Goal: Task Accomplishment & Management: Use online tool/utility

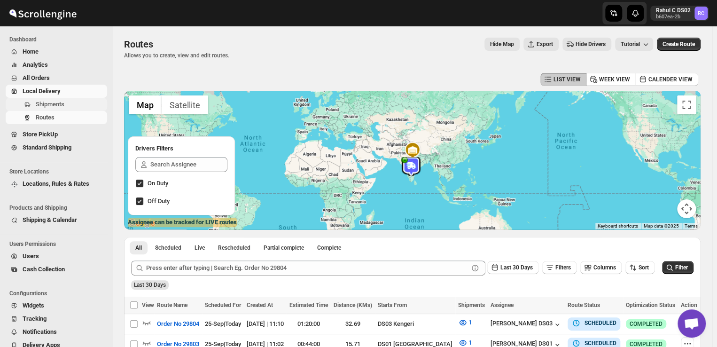
click at [60, 103] on span "Shipments" at bounding box center [50, 104] width 29 height 7
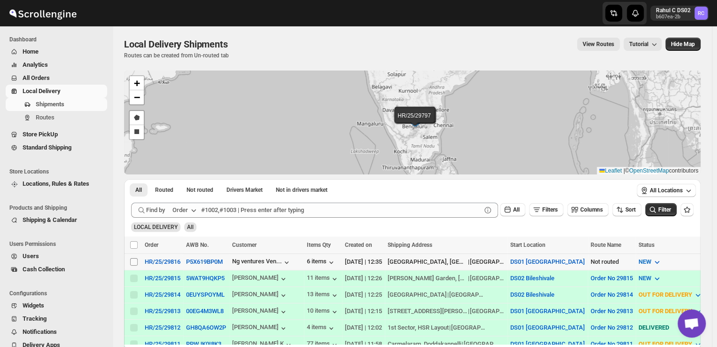
click at [133, 262] on input "Select shipment" at bounding box center [134, 262] width 8 height 8
checkbox input "true"
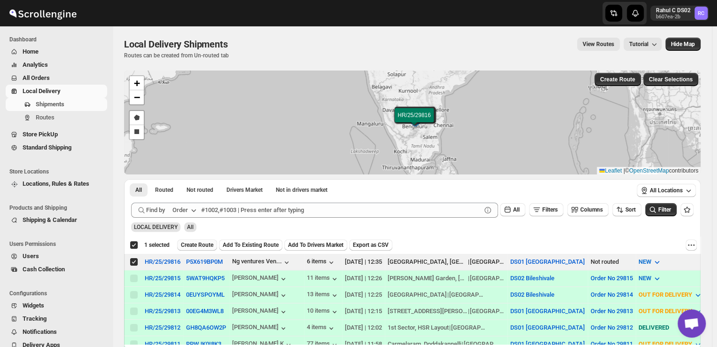
click at [195, 247] on span "Create Route" at bounding box center [197, 245] width 32 height 8
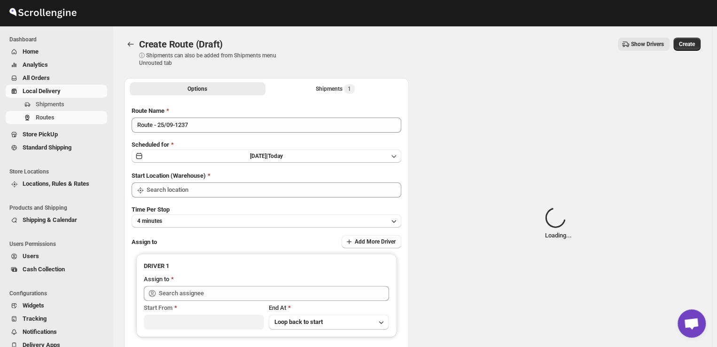
type input "DS01 [GEOGRAPHIC_DATA]"
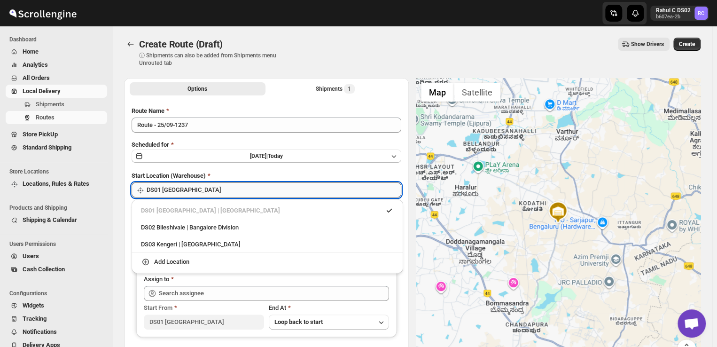
click at [203, 191] on input "DS01 [GEOGRAPHIC_DATA]" at bounding box center [274, 189] width 255 height 15
click at [201, 246] on div "DS03 Kengeri | [GEOGRAPHIC_DATA]" at bounding box center [267, 244] width 253 height 9
type input "DS03 Kengeri"
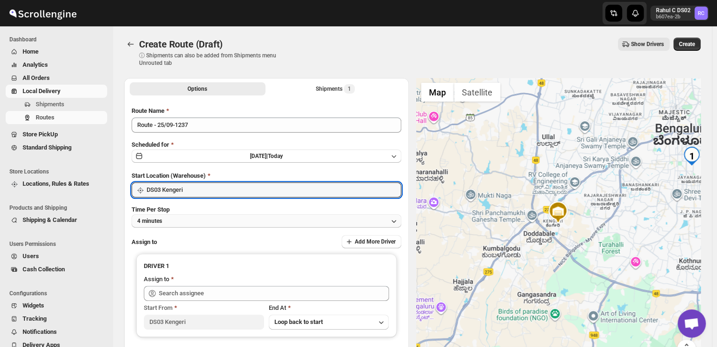
click at [205, 222] on button "4 minutes" at bounding box center [267, 220] width 270 height 13
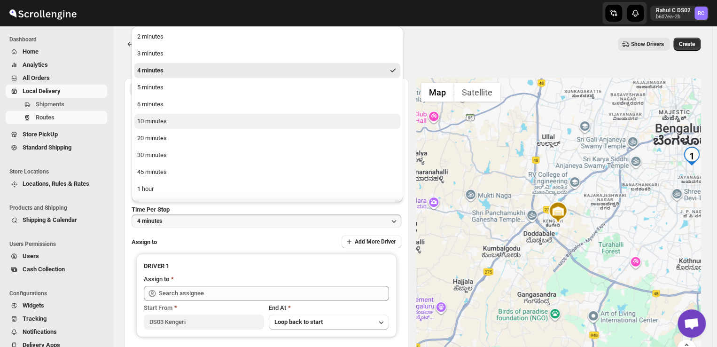
click at [190, 120] on button "10 minutes" at bounding box center [267, 121] width 266 height 15
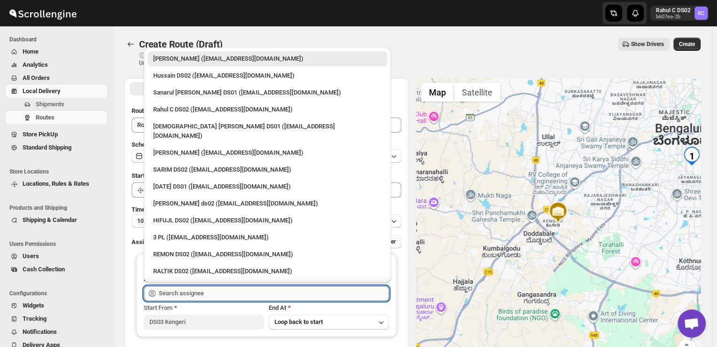
click at [203, 292] on input "text" at bounding box center [274, 293] width 230 height 15
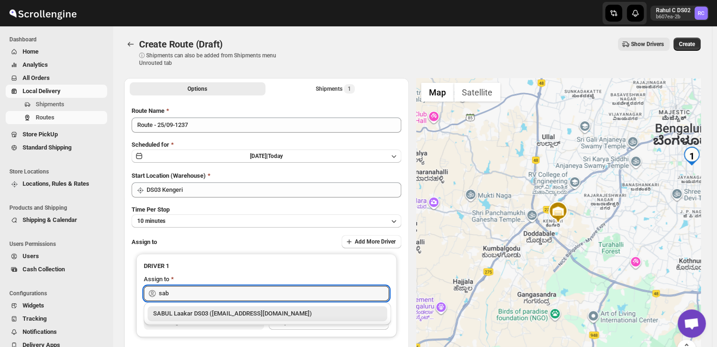
click at [234, 311] on div "SABUL Laakar DS03 ([EMAIL_ADDRESS][DOMAIN_NAME])" at bounding box center [267, 313] width 228 height 9
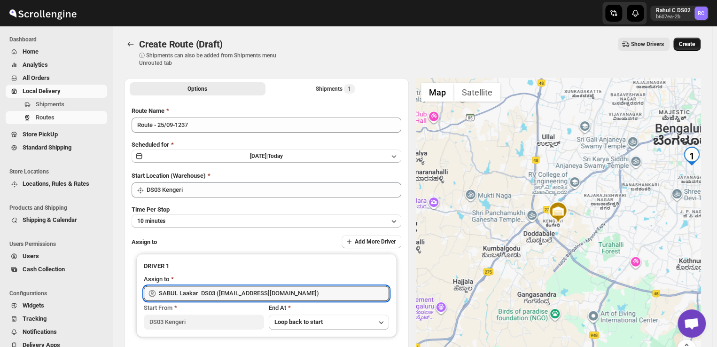
type input "SABUL Laakar DS03 ([EMAIL_ADDRESS][DOMAIN_NAME])"
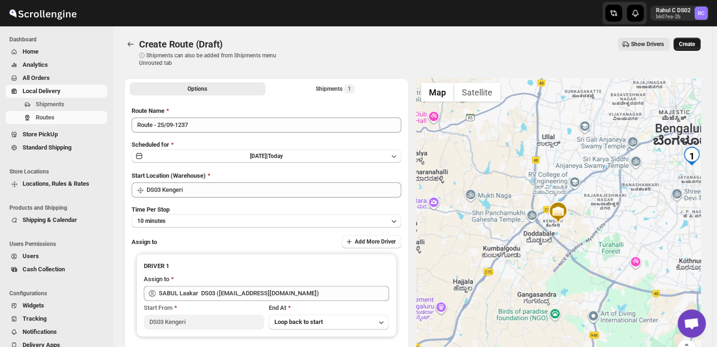
click at [693, 44] on span "Create" at bounding box center [687, 44] width 16 height 8
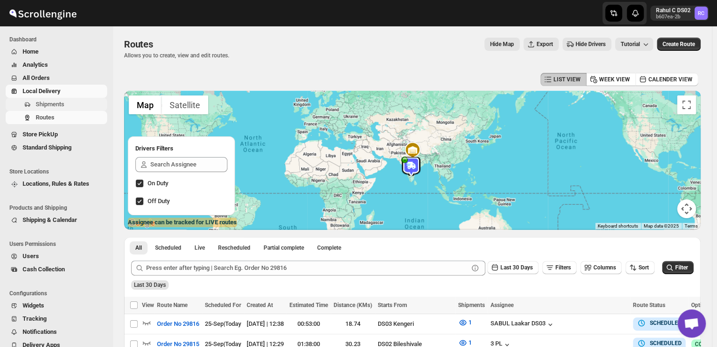
click at [55, 103] on span "Shipments" at bounding box center [50, 104] width 29 height 7
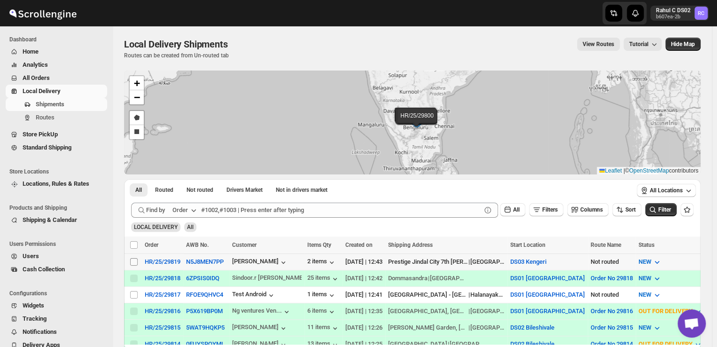
click at [133, 262] on input "Select shipment" at bounding box center [134, 262] width 8 height 8
checkbox input "true"
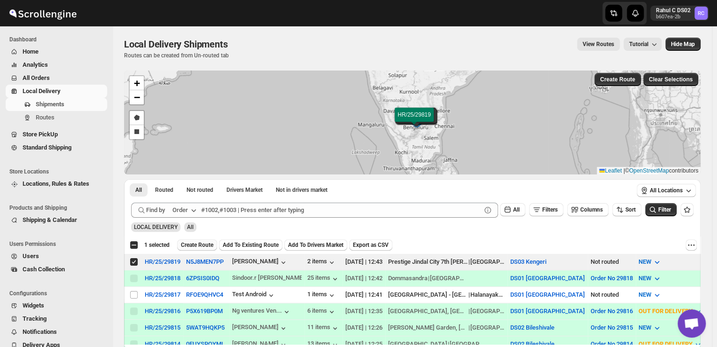
click at [199, 245] on span "Create Route" at bounding box center [197, 245] width 32 height 8
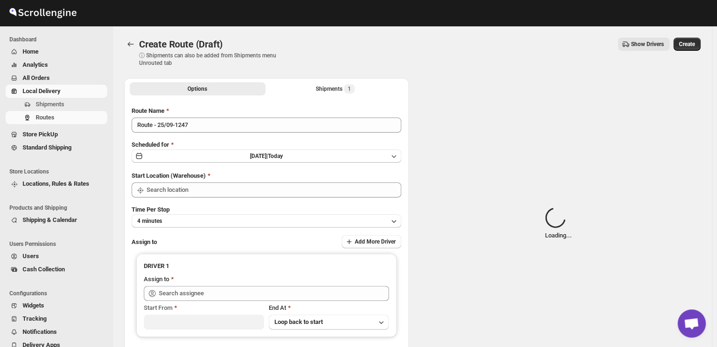
type input "DS03 Kengeri"
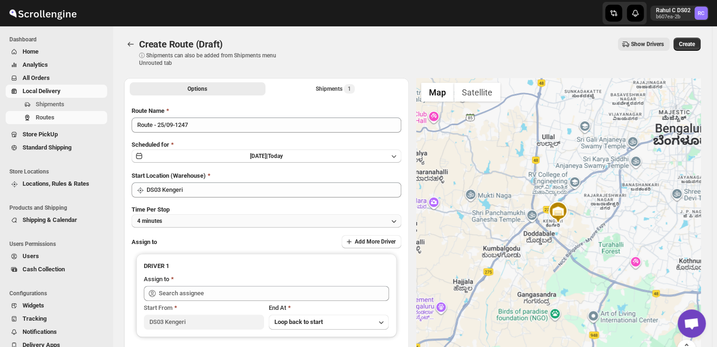
click at [191, 218] on button "4 minutes" at bounding box center [267, 220] width 270 height 13
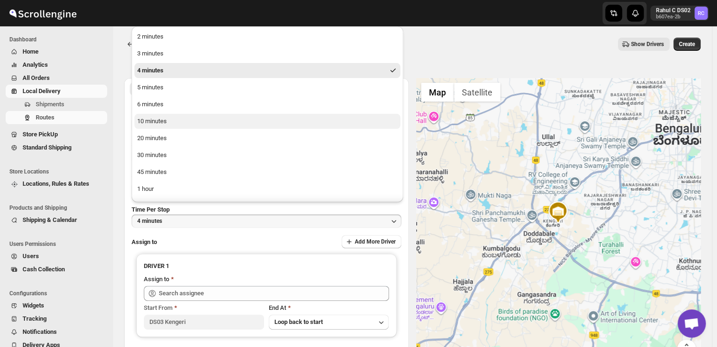
click at [153, 123] on div "10 minutes" at bounding box center [152, 121] width 30 height 9
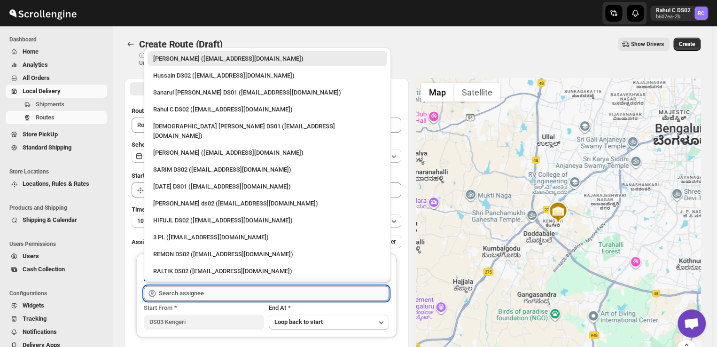
click at [214, 294] on input "text" at bounding box center [274, 293] width 230 height 15
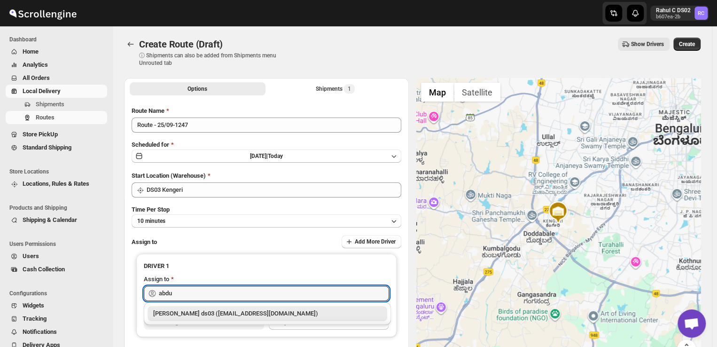
click at [275, 316] on div "[PERSON_NAME] ds03 ([EMAIL_ADDRESS][DOMAIN_NAME])" at bounding box center [267, 313] width 228 height 9
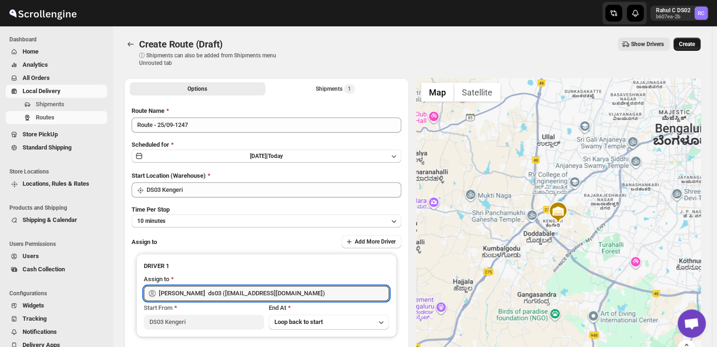
type input "[PERSON_NAME] ds03 ([EMAIL_ADDRESS][DOMAIN_NAME])"
click at [690, 45] on span "Create" at bounding box center [687, 44] width 16 height 8
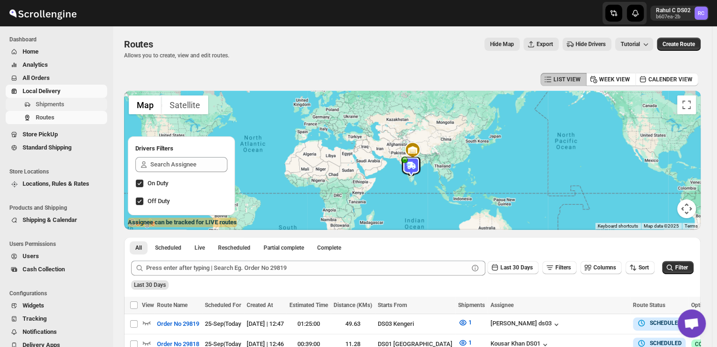
click at [69, 105] on span "Shipments" at bounding box center [71, 104] width 70 height 9
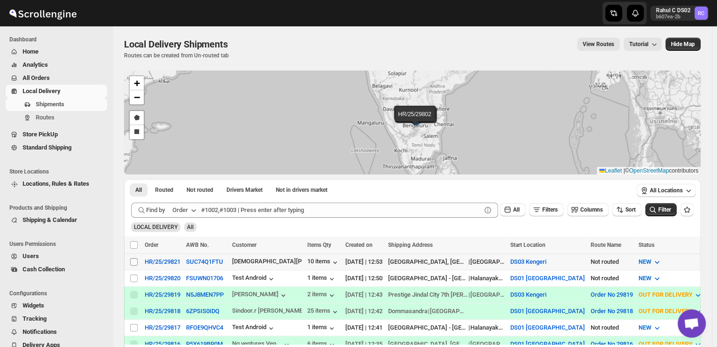
click at [134, 260] on input "Select shipment" at bounding box center [134, 262] width 8 height 8
checkbox input "true"
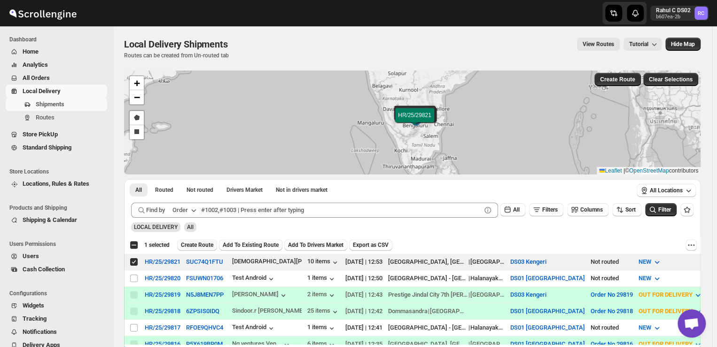
click at [201, 243] on span "Create Route" at bounding box center [197, 245] width 32 height 8
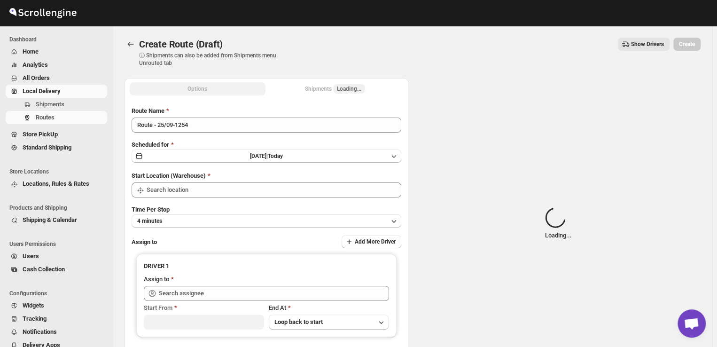
type input "DS03 Kengeri"
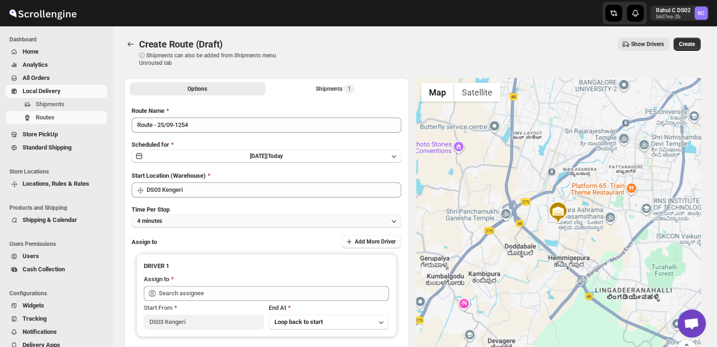
click at [187, 224] on button "4 minutes" at bounding box center [267, 220] width 270 height 13
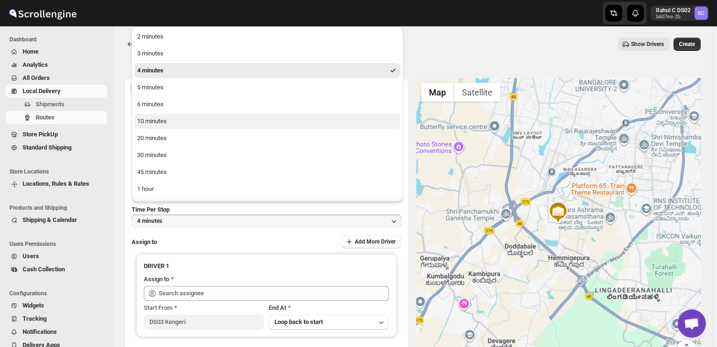
click at [165, 120] on div "10 minutes" at bounding box center [152, 121] width 30 height 9
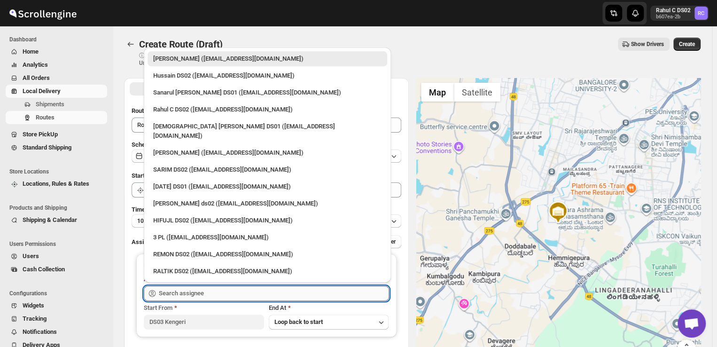
click at [227, 297] on input "text" at bounding box center [274, 293] width 230 height 15
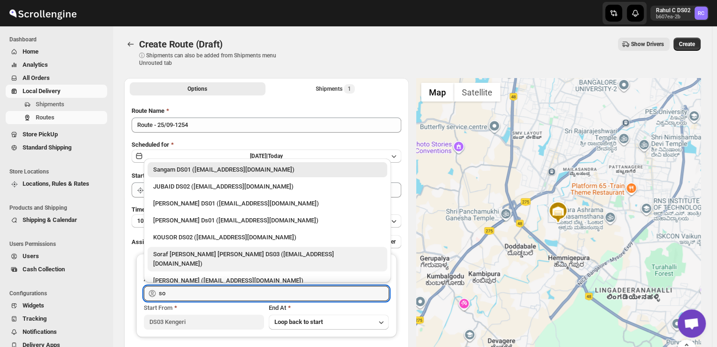
click at [190, 255] on div "Soraf [PERSON_NAME] [PERSON_NAME] DS03 ([EMAIL_ADDRESS][DOMAIN_NAME])" at bounding box center [267, 259] width 228 height 19
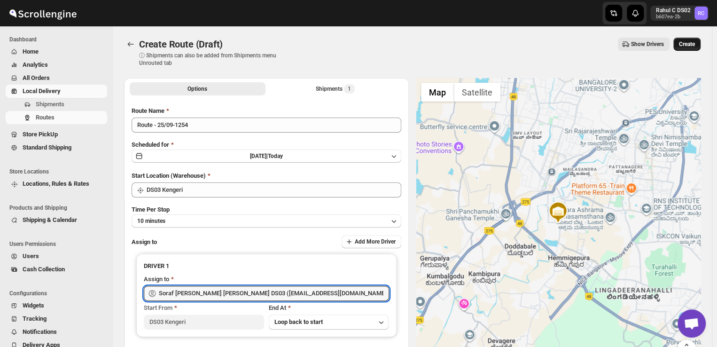
type input "Soraf [PERSON_NAME] [PERSON_NAME] DS03 ([EMAIL_ADDRESS][DOMAIN_NAME])"
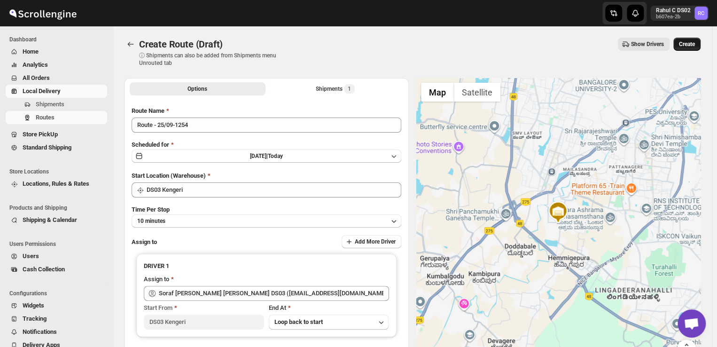
click at [689, 44] on span "Create" at bounding box center [687, 44] width 16 height 8
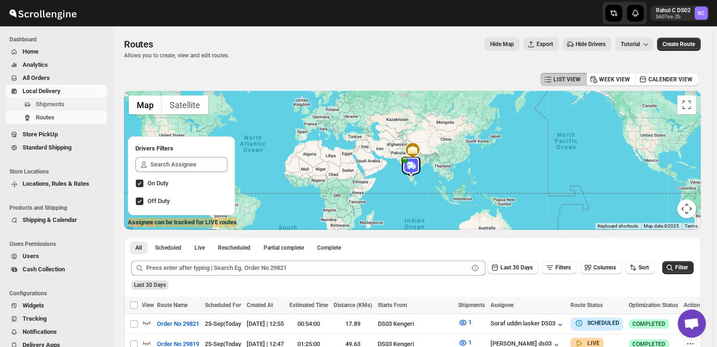
click at [67, 102] on span "Shipments" at bounding box center [71, 104] width 70 height 9
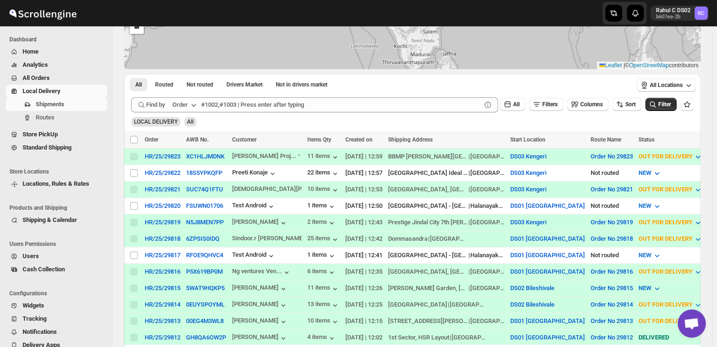
scroll to position [94, 0]
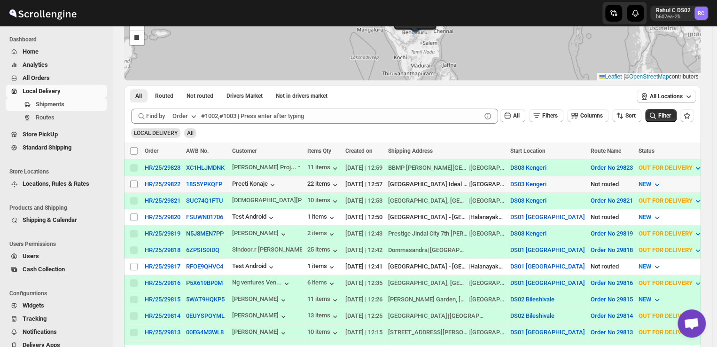
click at [133, 182] on input "Select shipment" at bounding box center [134, 184] width 8 height 8
checkbox input "true"
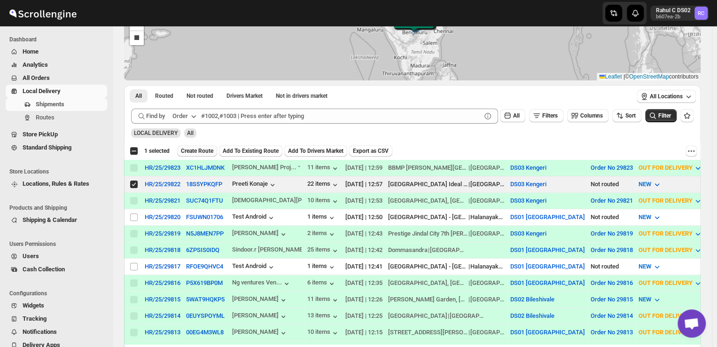
click at [191, 150] on span "Create Route" at bounding box center [197, 151] width 32 height 8
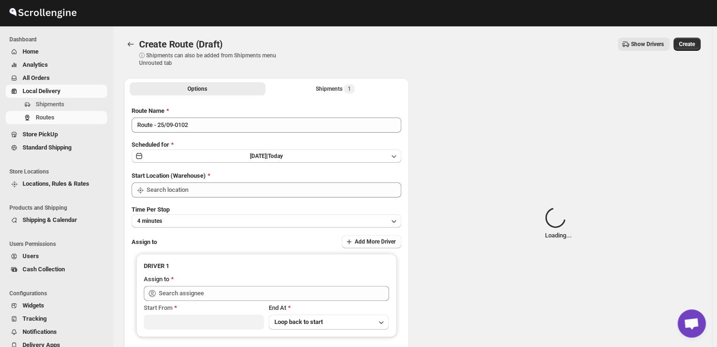
type input "DS03 Kengeri"
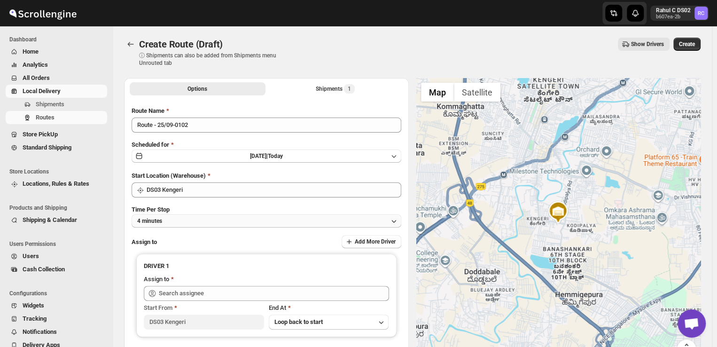
click at [178, 220] on button "4 minutes" at bounding box center [267, 220] width 270 height 13
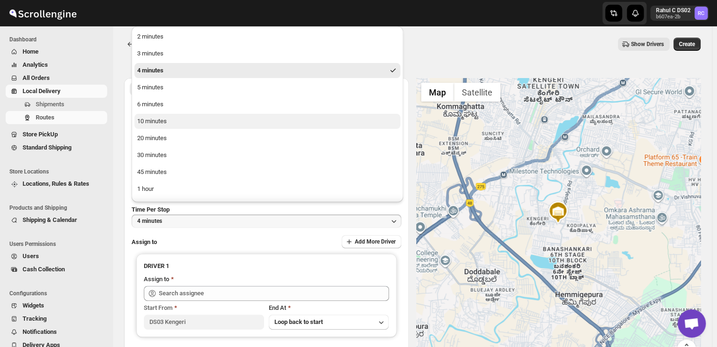
click at [149, 123] on div "10 minutes" at bounding box center [152, 121] width 30 height 9
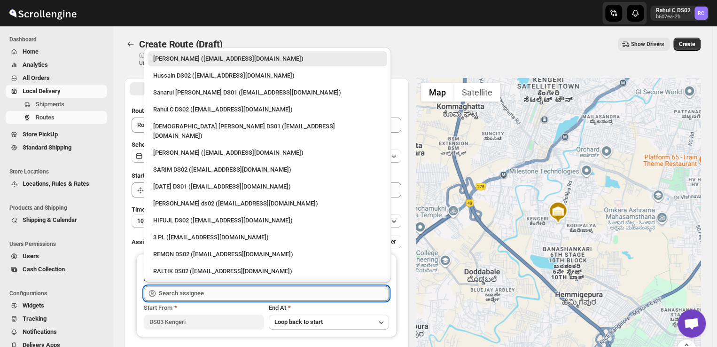
click at [212, 289] on input "text" at bounding box center [274, 293] width 230 height 15
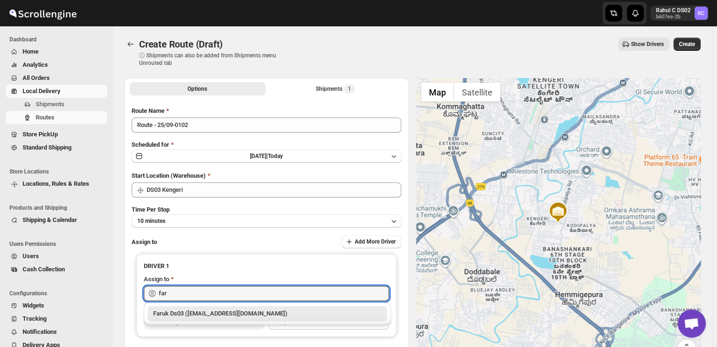
click at [211, 314] on div "Faruk Ds03 ([EMAIL_ADDRESS][DOMAIN_NAME])" at bounding box center [267, 313] width 228 height 9
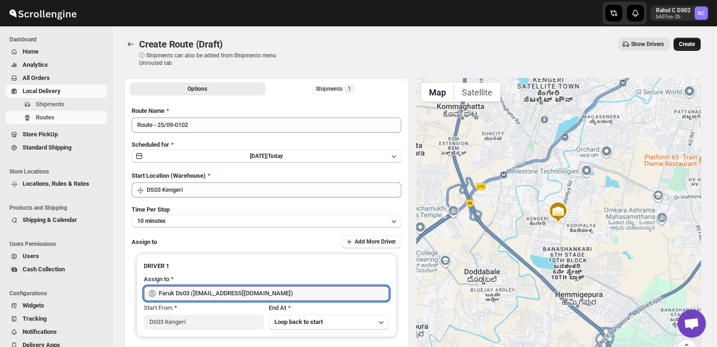
type input "Faruk Ds03 ([EMAIL_ADDRESS][DOMAIN_NAME])"
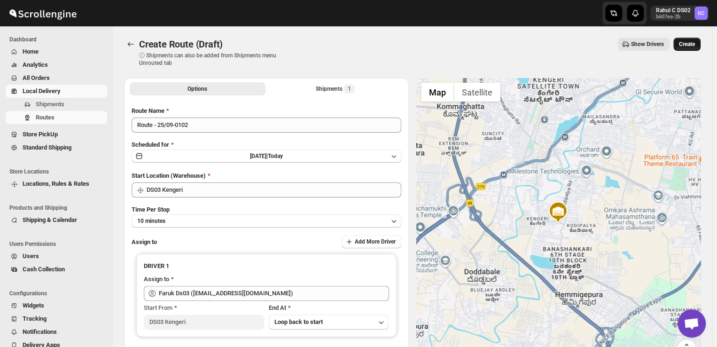
click at [692, 43] on span "Create" at bounding box center [687, 44] width 16 height 8
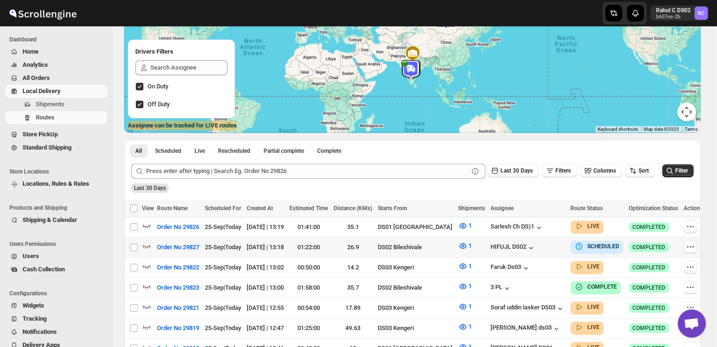
scroll to position [98, 0]
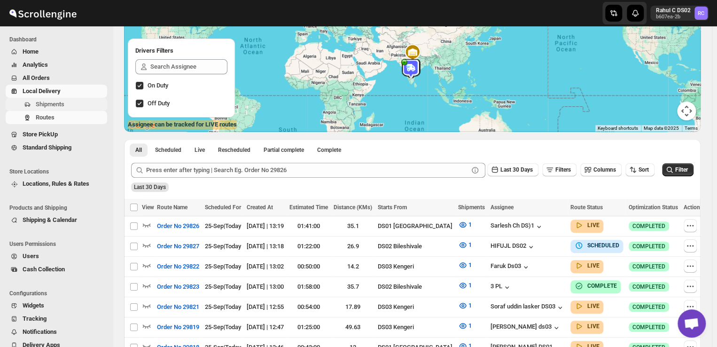
click at [57, 103] on span "Shipments" at bounding box center [50, 104] width 29 height 7
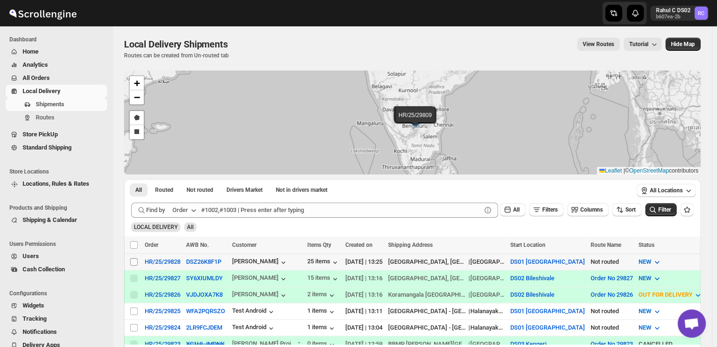
click at [135, 260] on input "Select shipment" at bounding box center [134, 262] width 8 height 8
checkbox input "true"
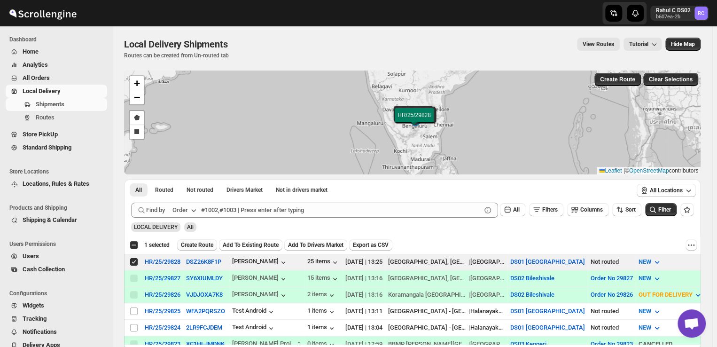
click at [193, 245] on span "Create Route" at bounding box center [197, 245] width 32 height 8
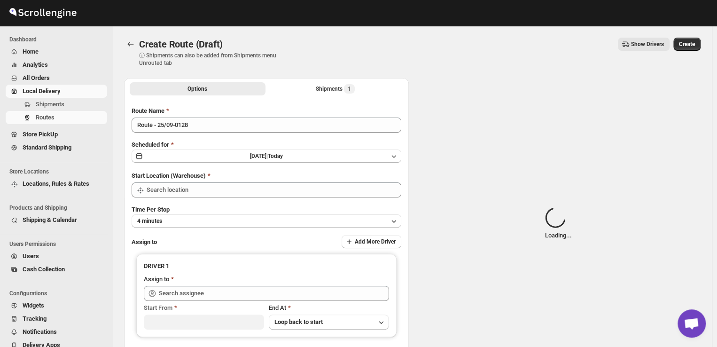
type input "DS01 [GEOGRAPHIC_DATA]"
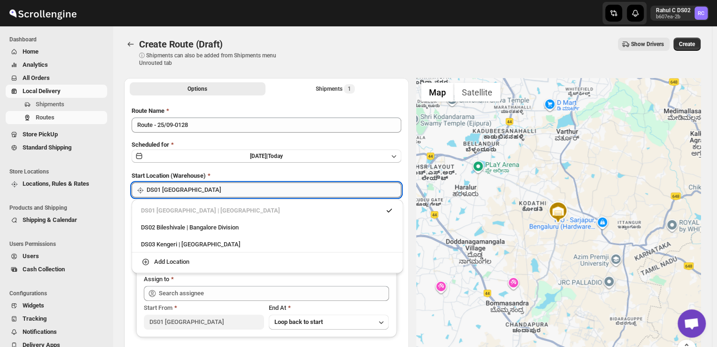
click at [203, 194] on input "DS01 [GEOGRAPHIC_DATA]" at bounding box center [274, 189] width 255 height 15
click at [158, 240] on div "DS03 Kengeri | [GEOGRAPHIC_DATA]" at bounding box center [267, 244] width 253 height 9
type input "DS03 Kengeri"
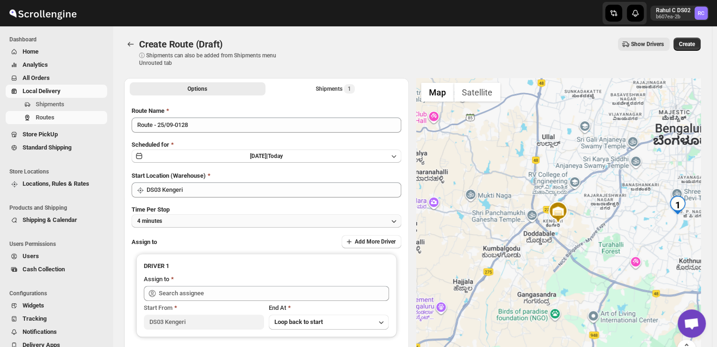
click at [178, 219] on button "4 minutes" at bounding box center [267, 220] width 270 height 13
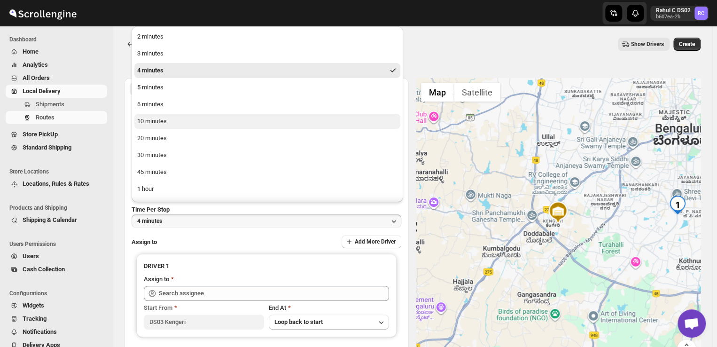
click at [166, 120] on div "10 minutes" at bounding box center [152, 121] width 30 height 9
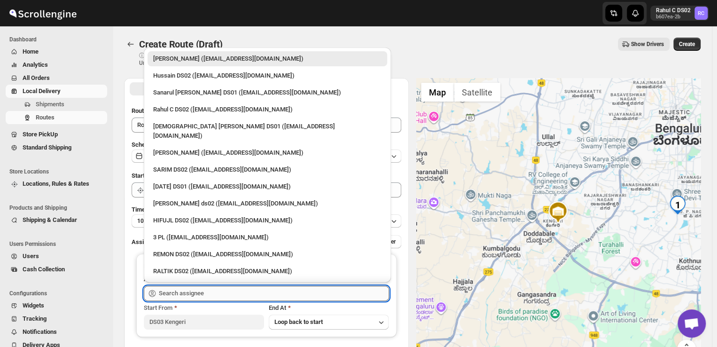
click at [217, 290] on input "text" at bounding box center [274, 293] width 230 height 15
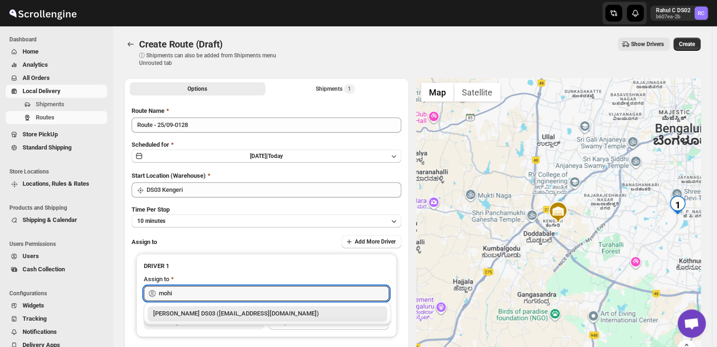
click at [211, 313] on div "[PERSON_NAME] DS03 ([EMAIL_ADDRESS][DOMAIN_NAME])" at bounding box center [267, 313] width 228 height 9
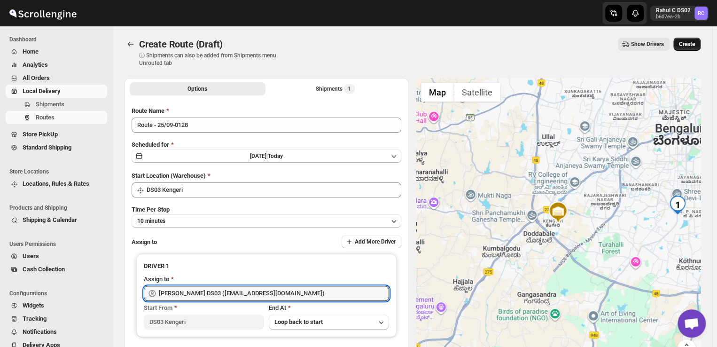
type input "[PERSON_NAME] DS03 ([EMAIL_ADDRESS][DOMAIN_NAME])"
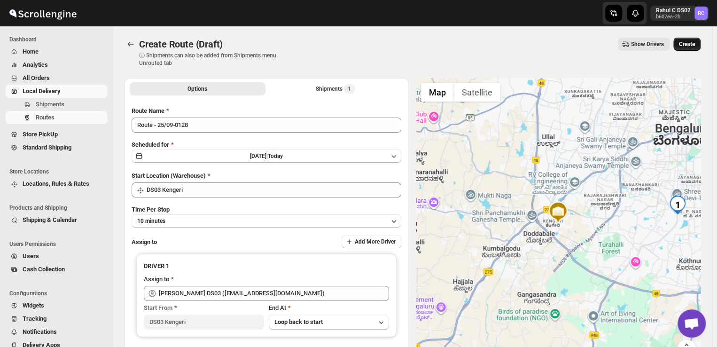
click at [688, 41] on span "Create" at bounding box center [687, 44] width 16 height 8
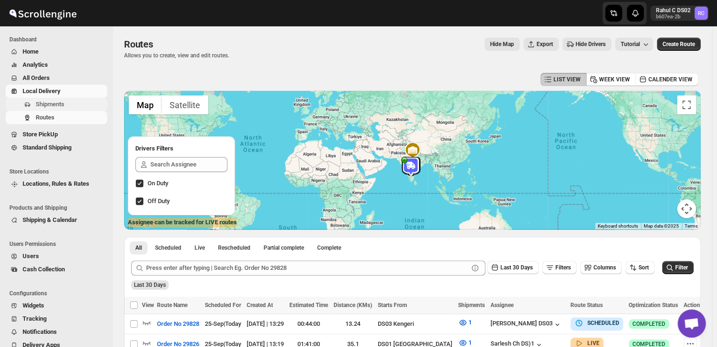
click at [60, 103] on span "Shipments" at bounding box center [50, 104] width 29 height 7
